Goal: Transaction & Acquisition: Download file/media

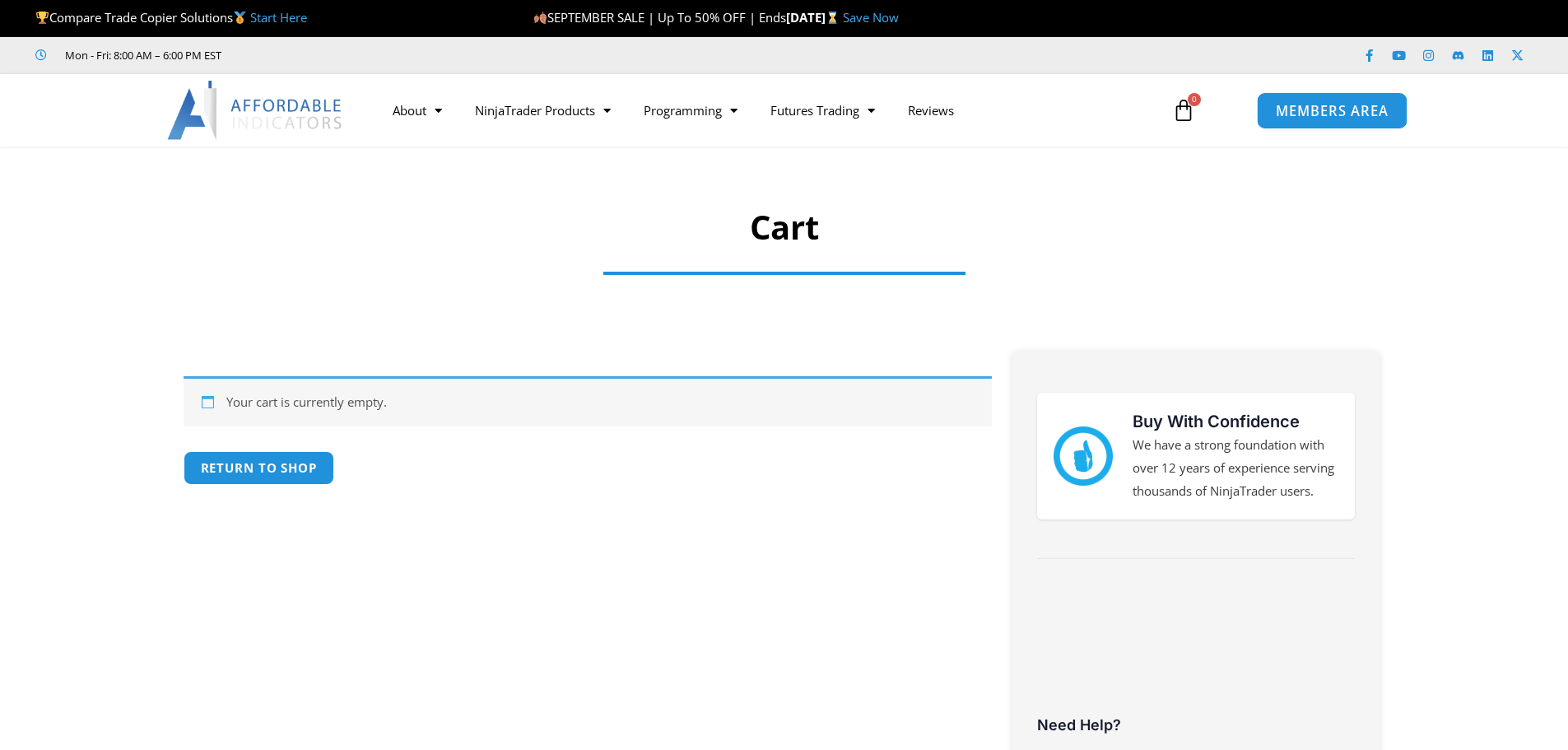
drag, startPoint x: 0, startPoint y: 0, endPoint x: 1337, endPoint y: 113, distance: 1341.8
click at [1337, 113] on span "MEMBERS AREA" at bounding box center [1331, 111] width 113 height 14
click at [1346, 112] on span "MEMBERS AREA" at bounding box center [1331, 111] width 113 height 14
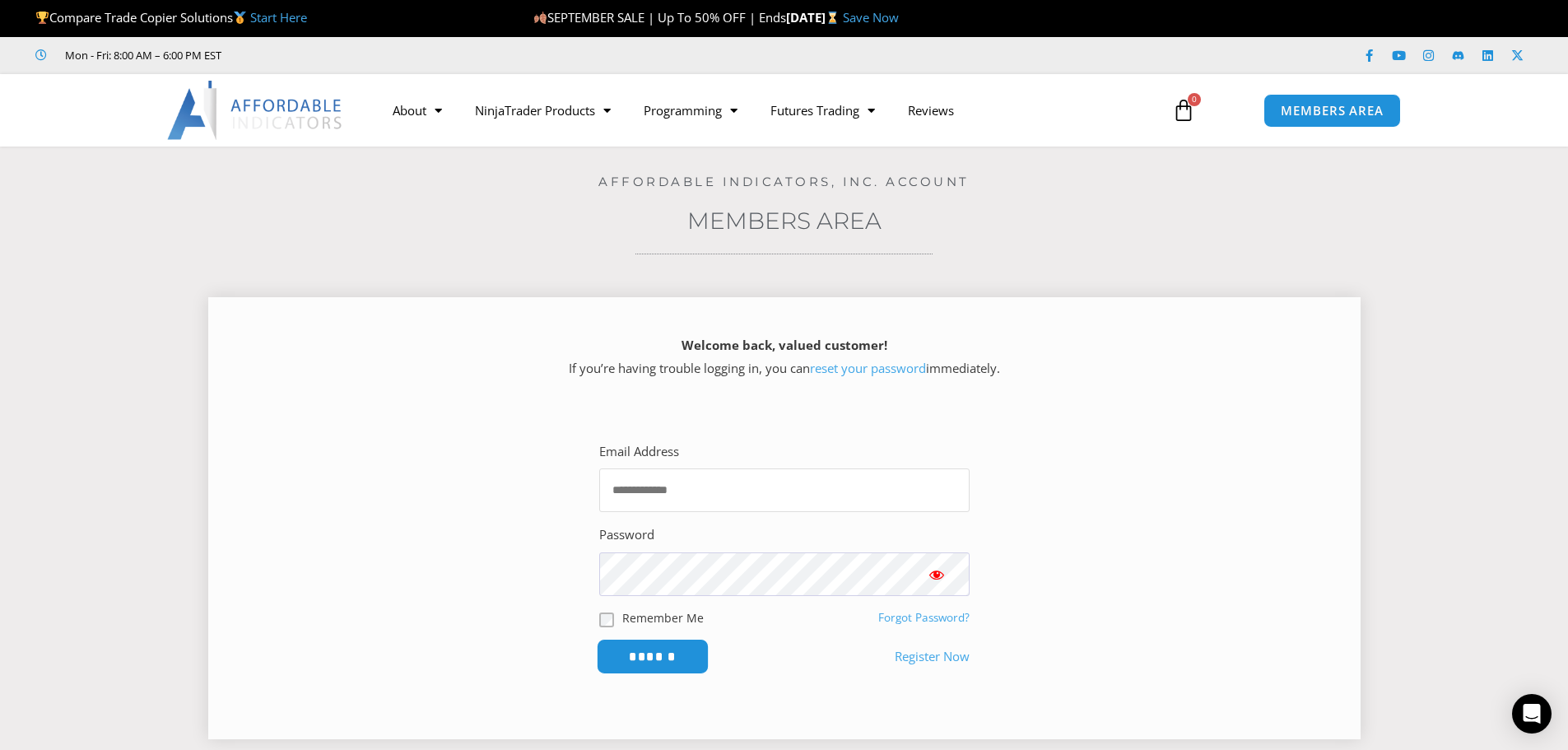
type input "**********"
click at [701, 651] on input "******" at bounding box center [651, 656] width 113 height 36
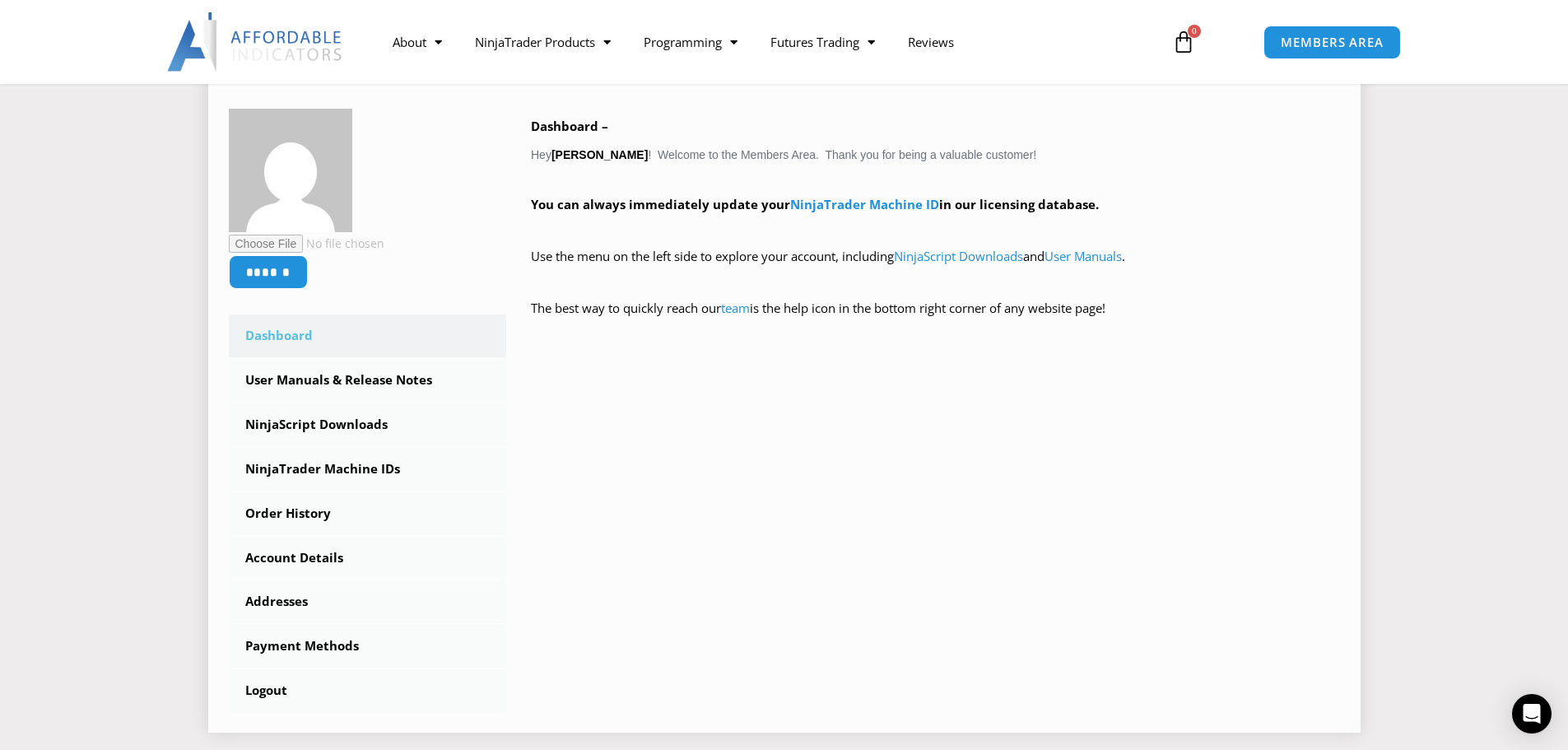
scroll to position [247, 0]
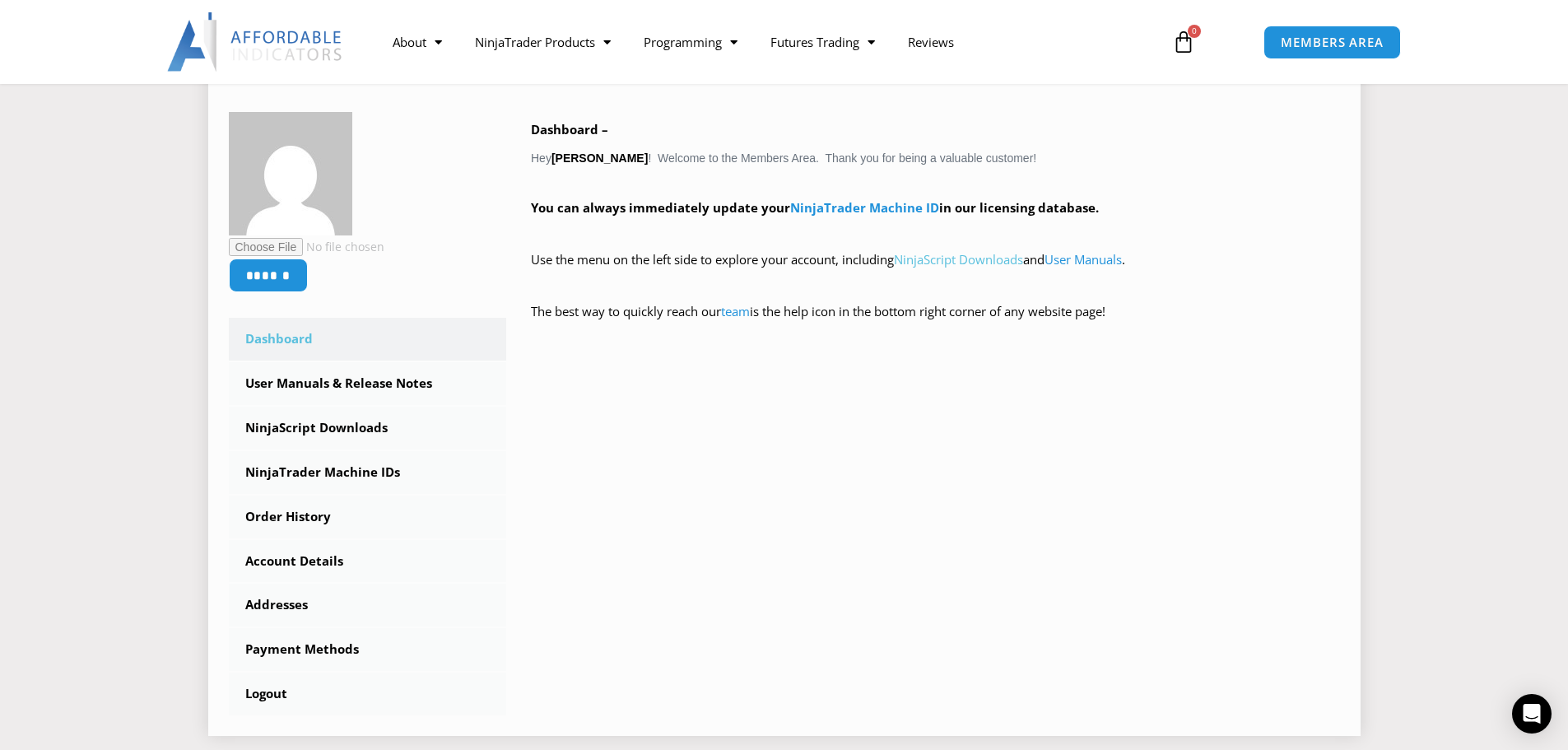
click at [968, 258] on link "NinjaScript Downloads" at bounding box center [959, 259] width 129 height 17
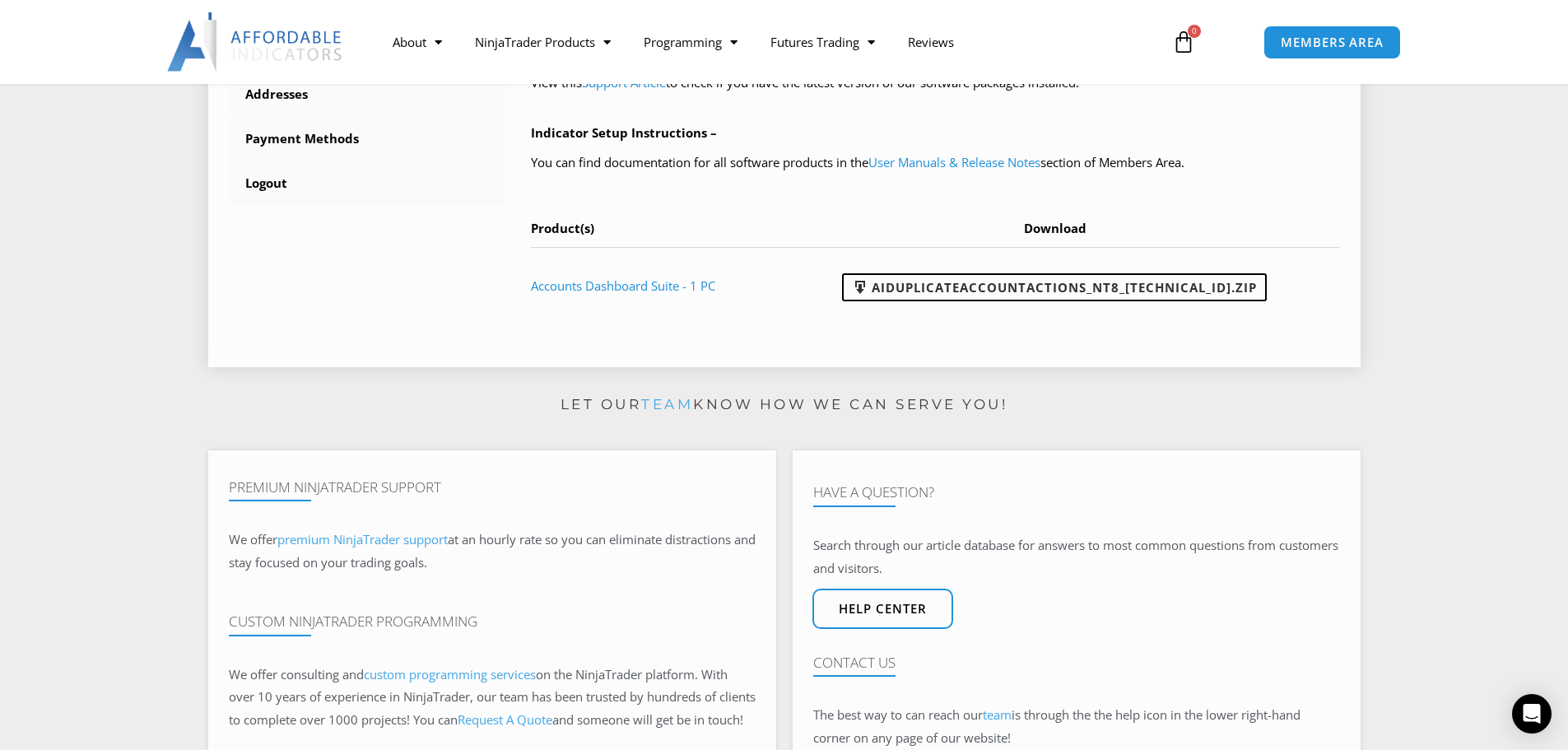
scroll to position [658, 0]
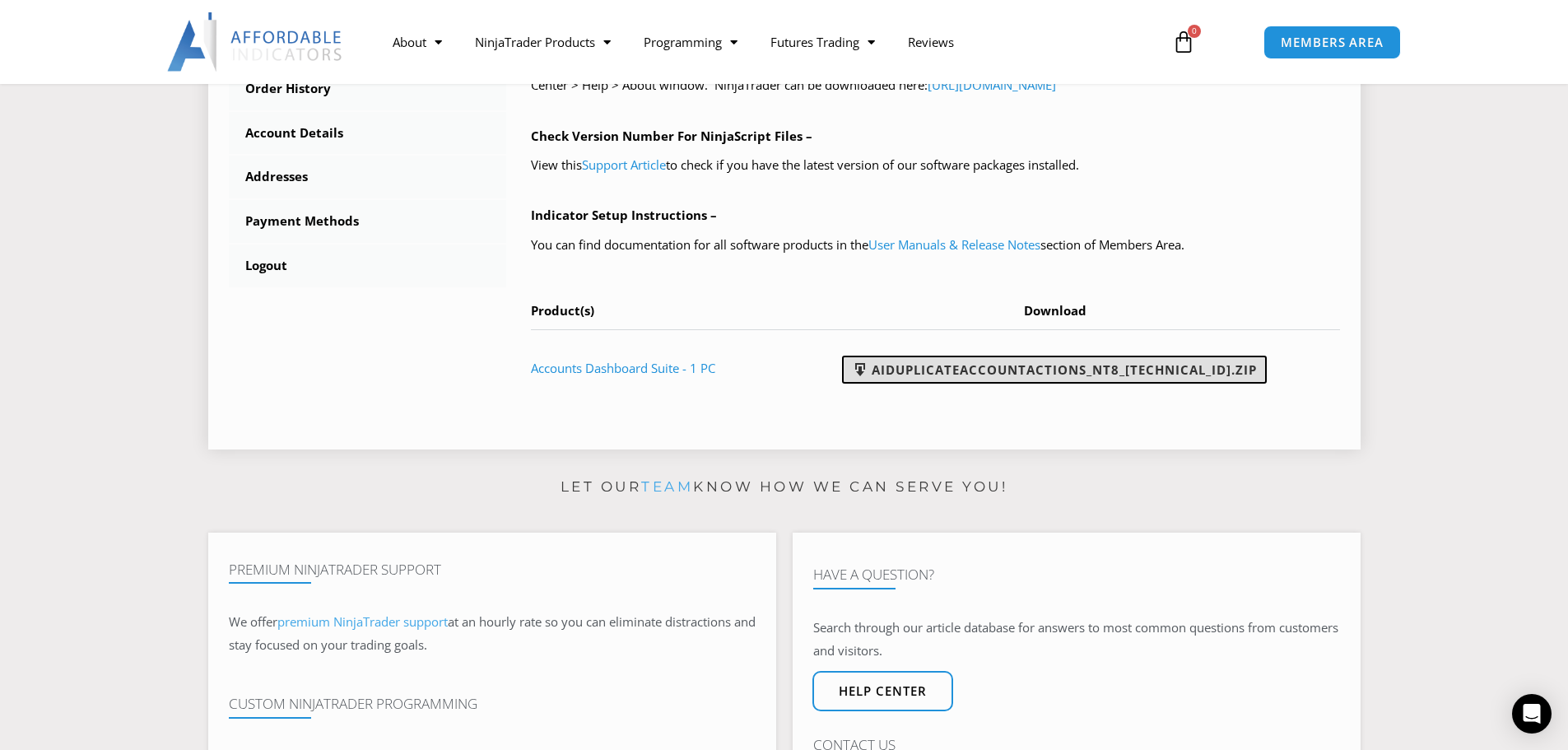
click at [1076, 369] on link "AIDuplicateAccountActions_NT8_25.9.24.1.zip" at bounding box center [1054, 369] width 424 height 28
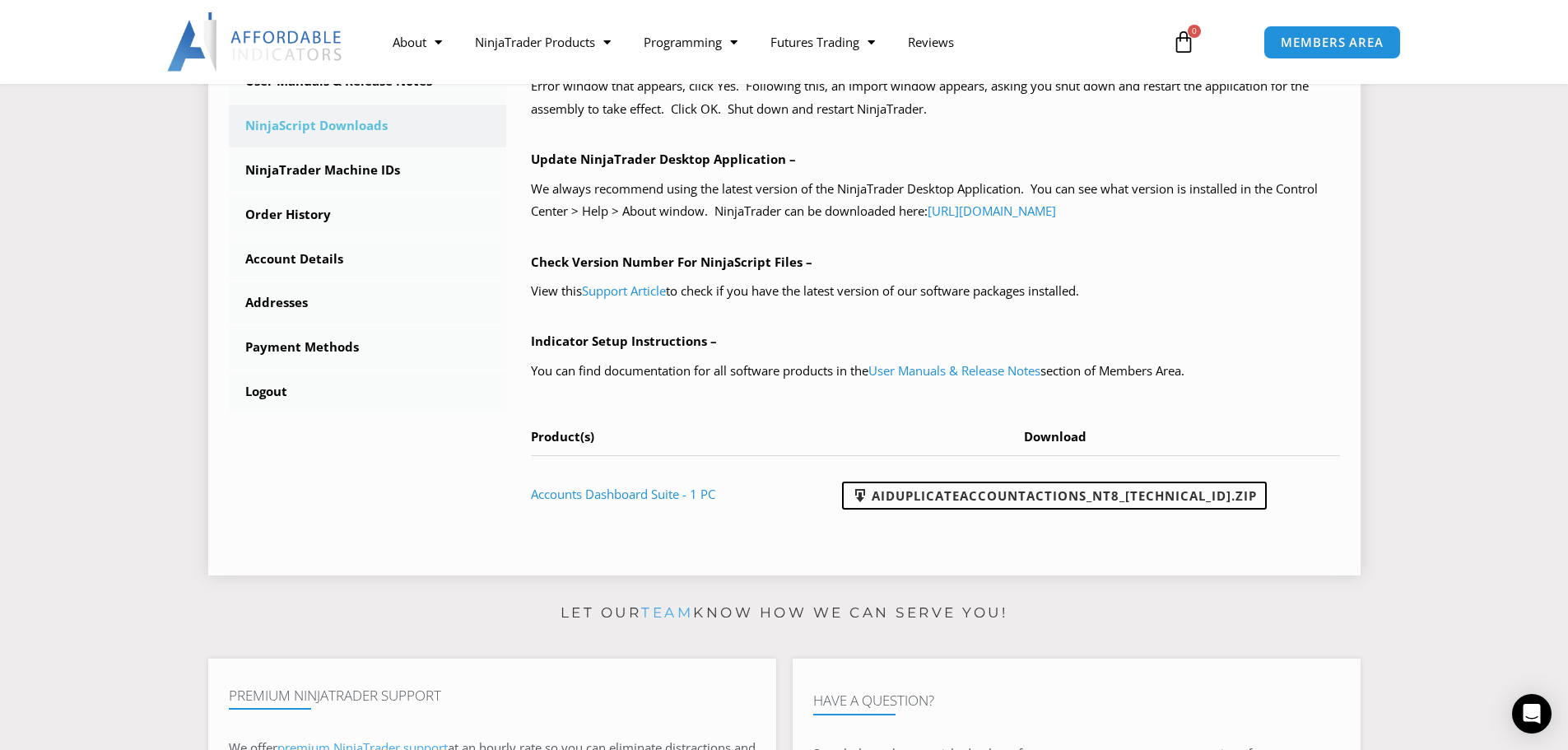
scroll to position [411, 0]
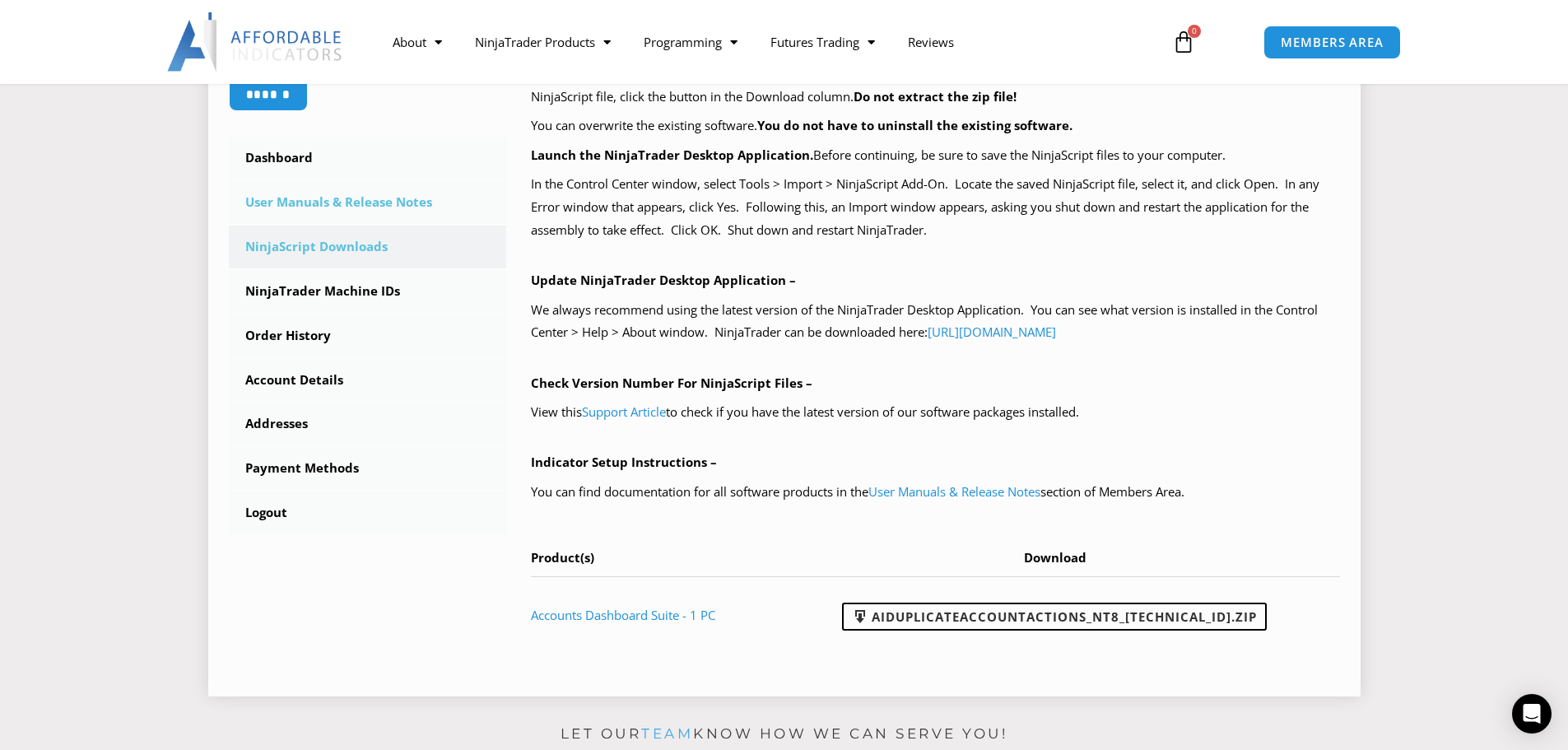
click at [338, 199] on link "User Manuals & Release Notes" at bounding box center [368, 202] width 279 height 43
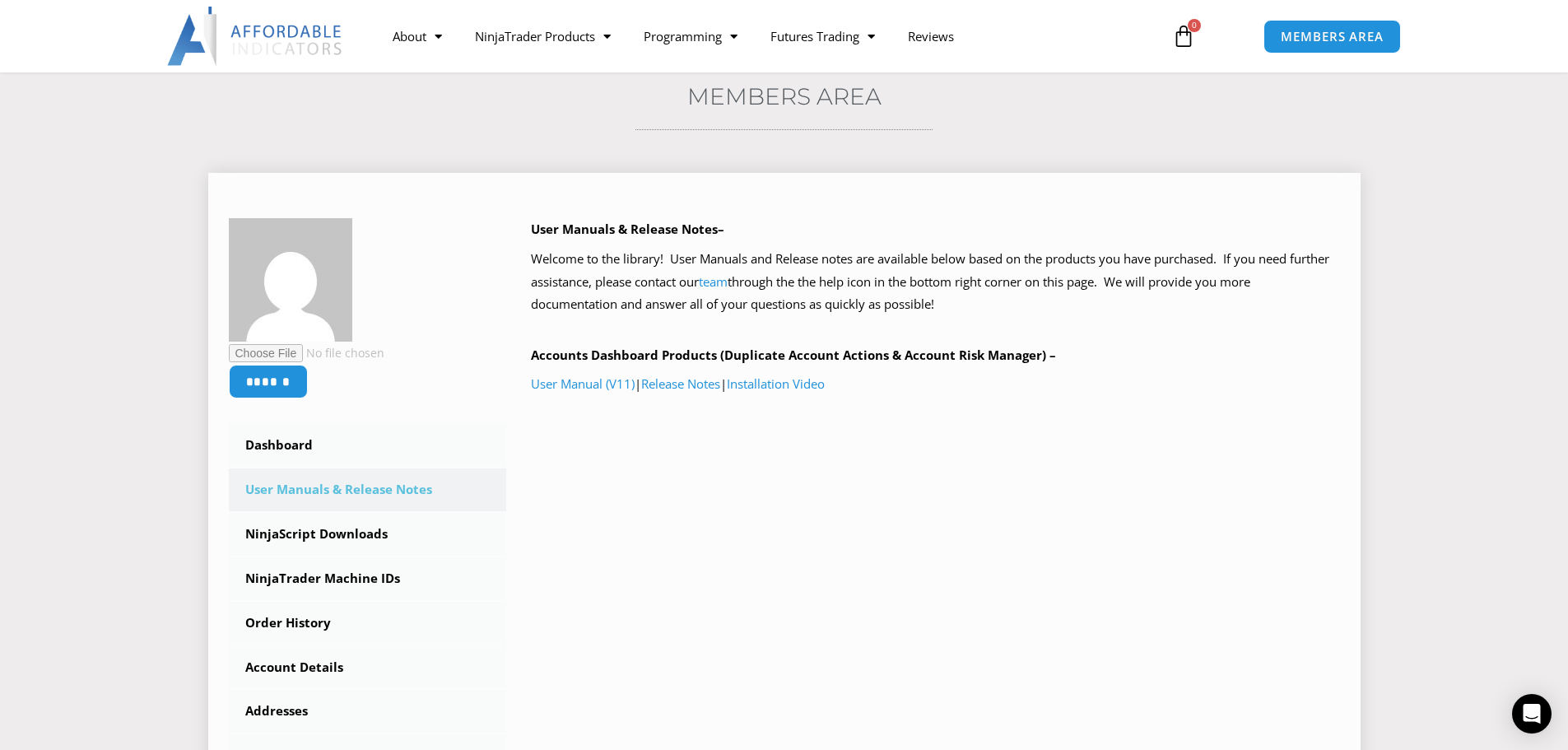
scroll to position [165, 0]
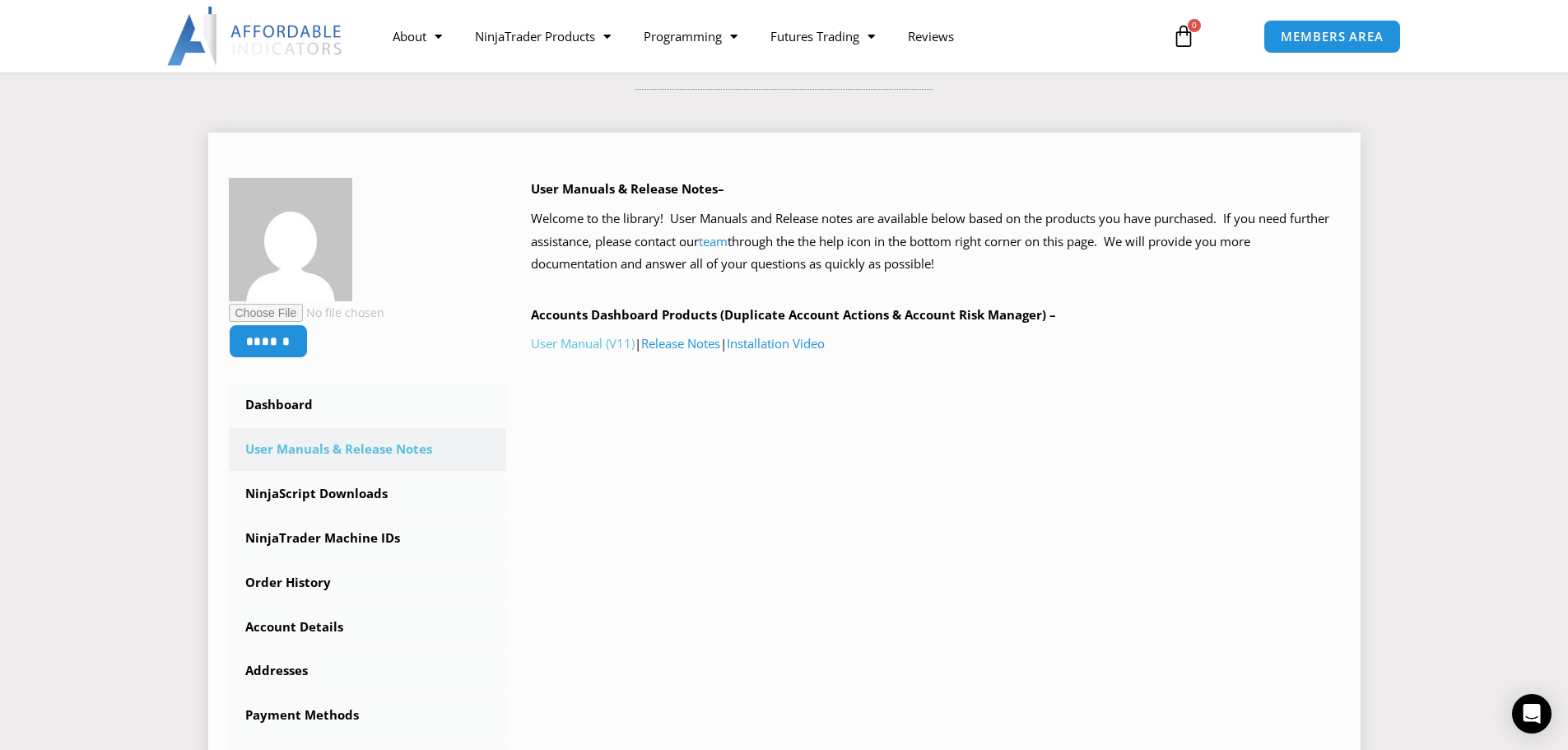
click at [574, 346] on link "User Manual (V11)" at bounding box center [582, 343] width 104 height 17
